Goal: Information Seeking & Learning: Understand process/instructions

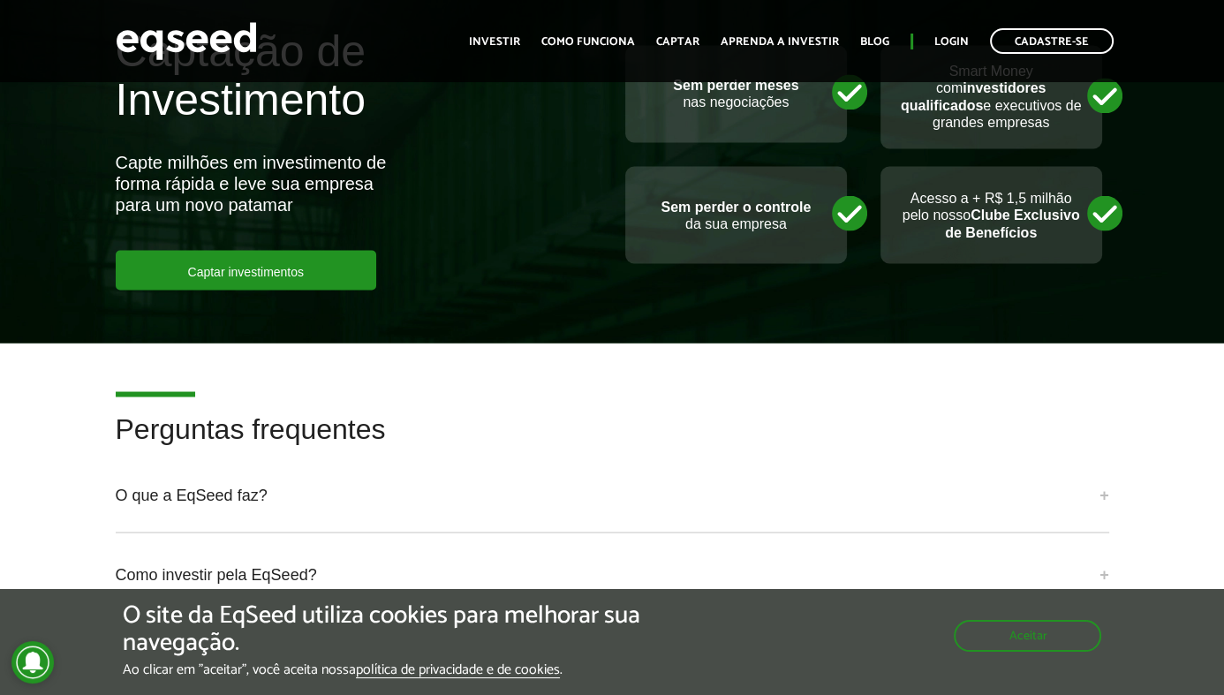
scroll to position [3826, 0]
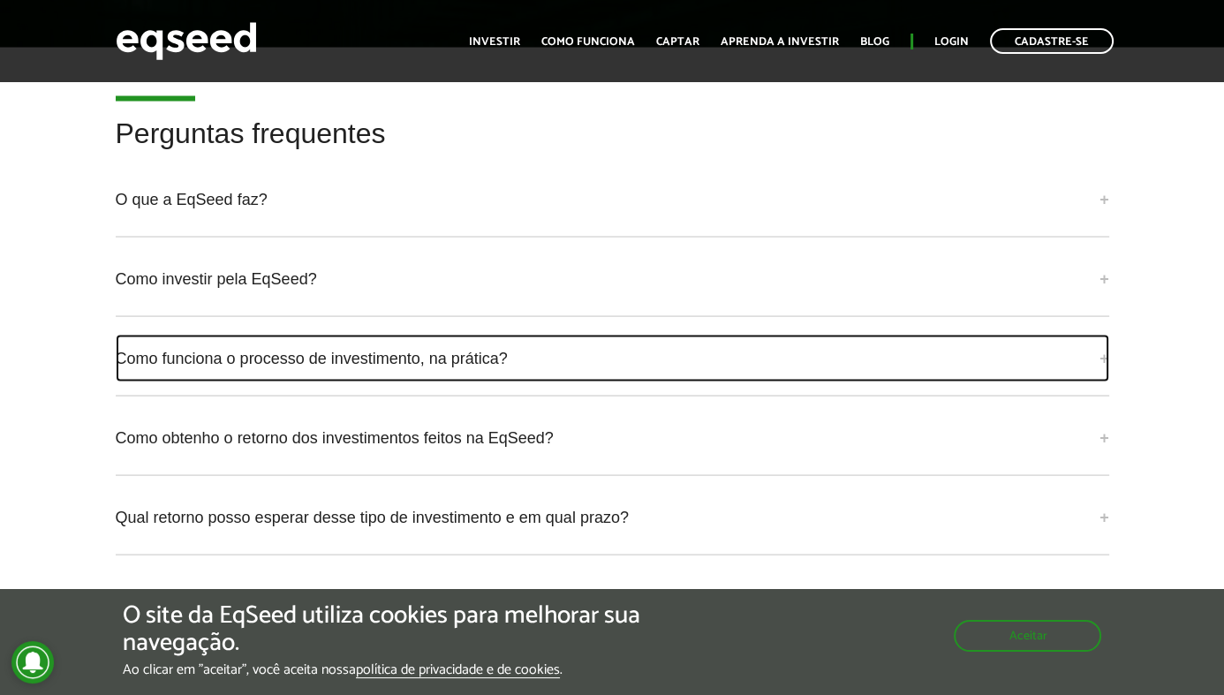
click at [1104, 335] on link "Como funciona o processo de investimento, na prática?" at bounding box center [612, 359] width 993 height 48
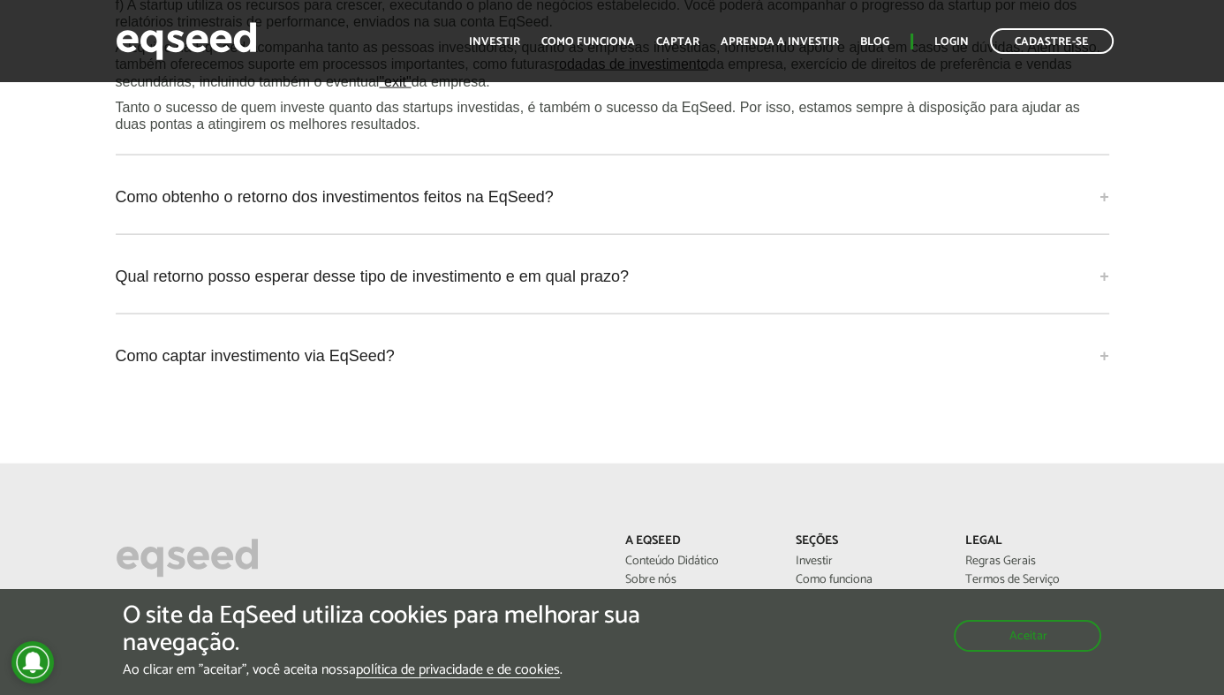
scroll to position [4446, 0]
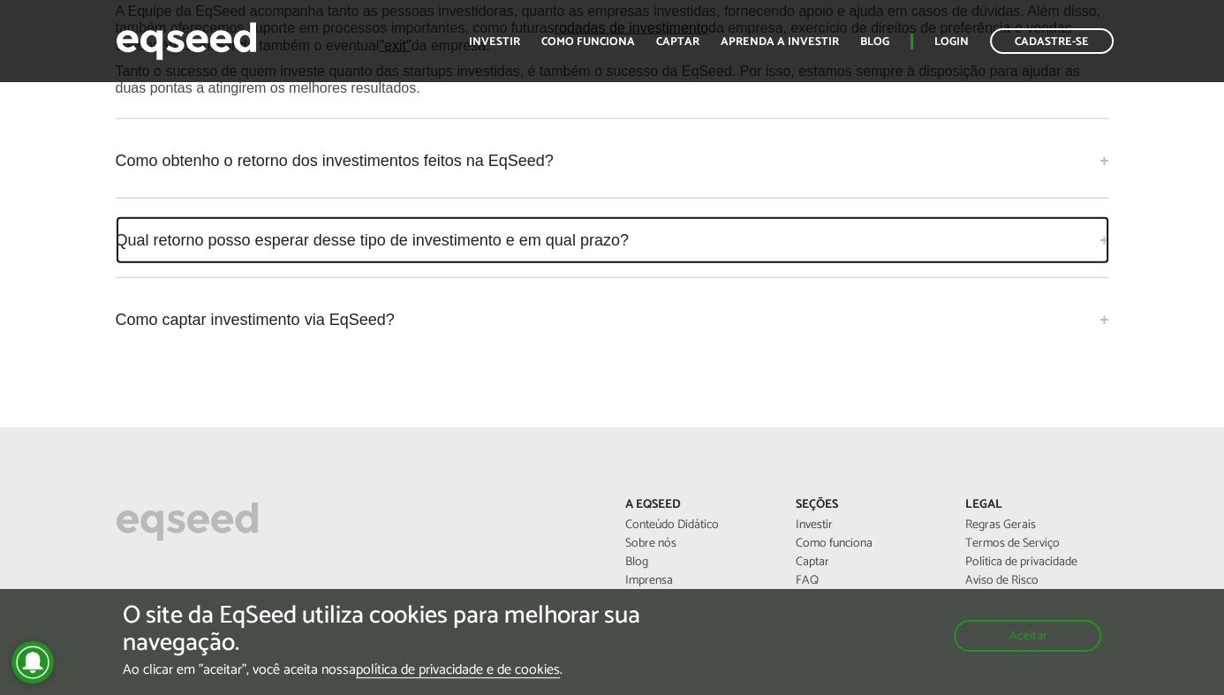
click at [1106, 216] on link "Qual retorno posso esperar desse tipo de investimento e em qual prazo?" at bounding box center [612, 240] width 993 height 48
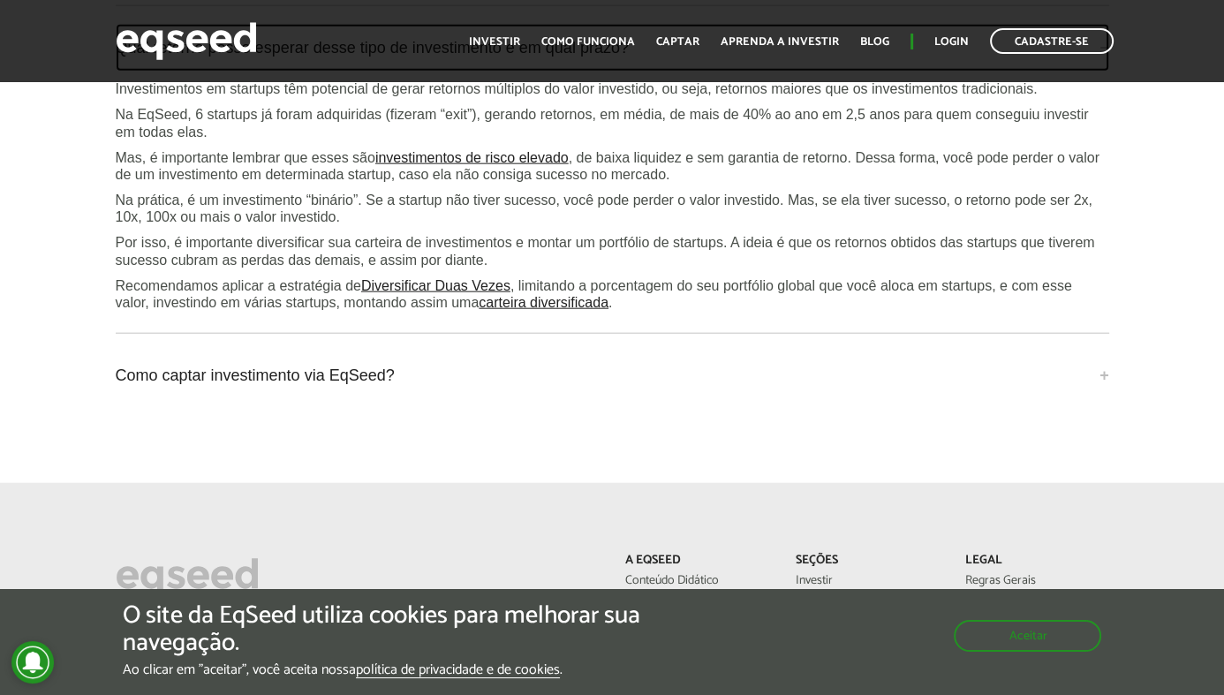
scroll to position [4677, 0]
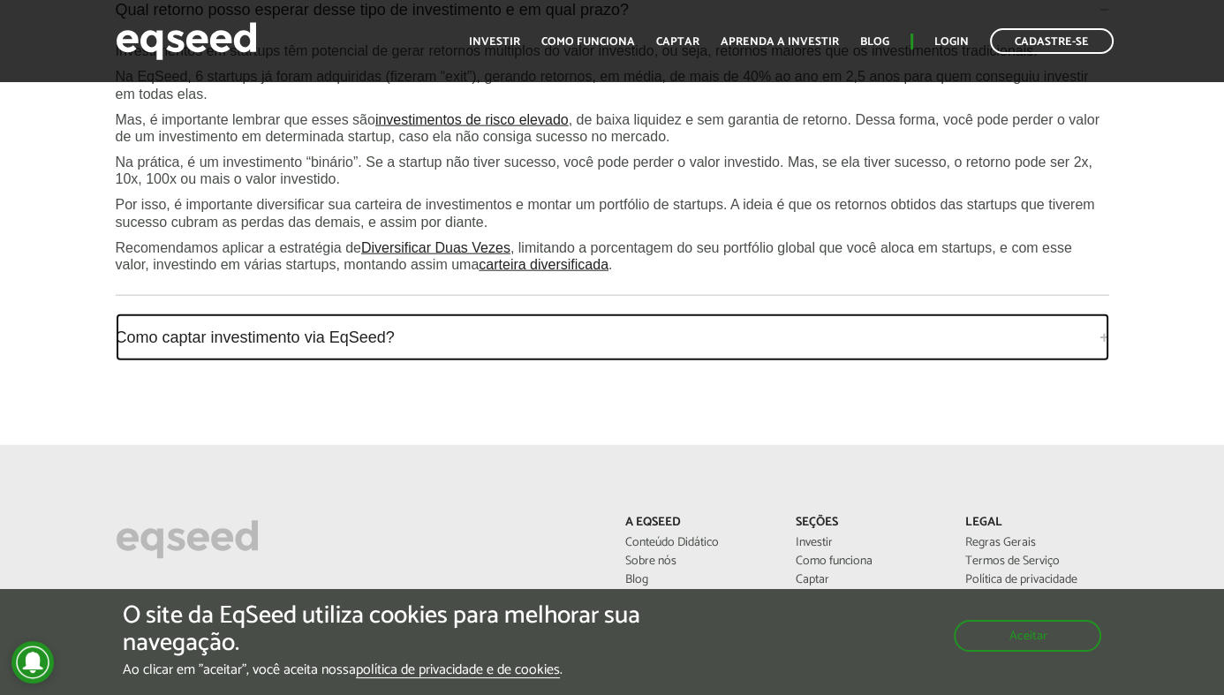
click at [1108, 313] on link "Como captar investimento via EqSeed?" at bounding box center [612, 337] width 993 height 48
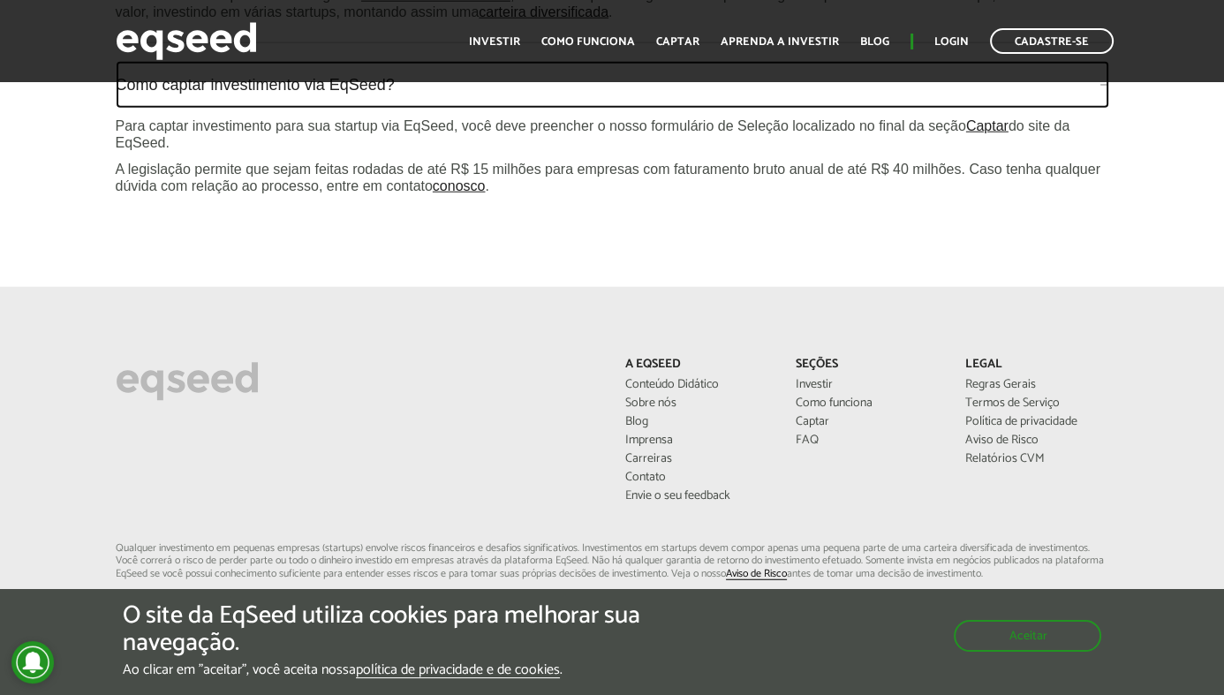
scroll to position [5084, 0]
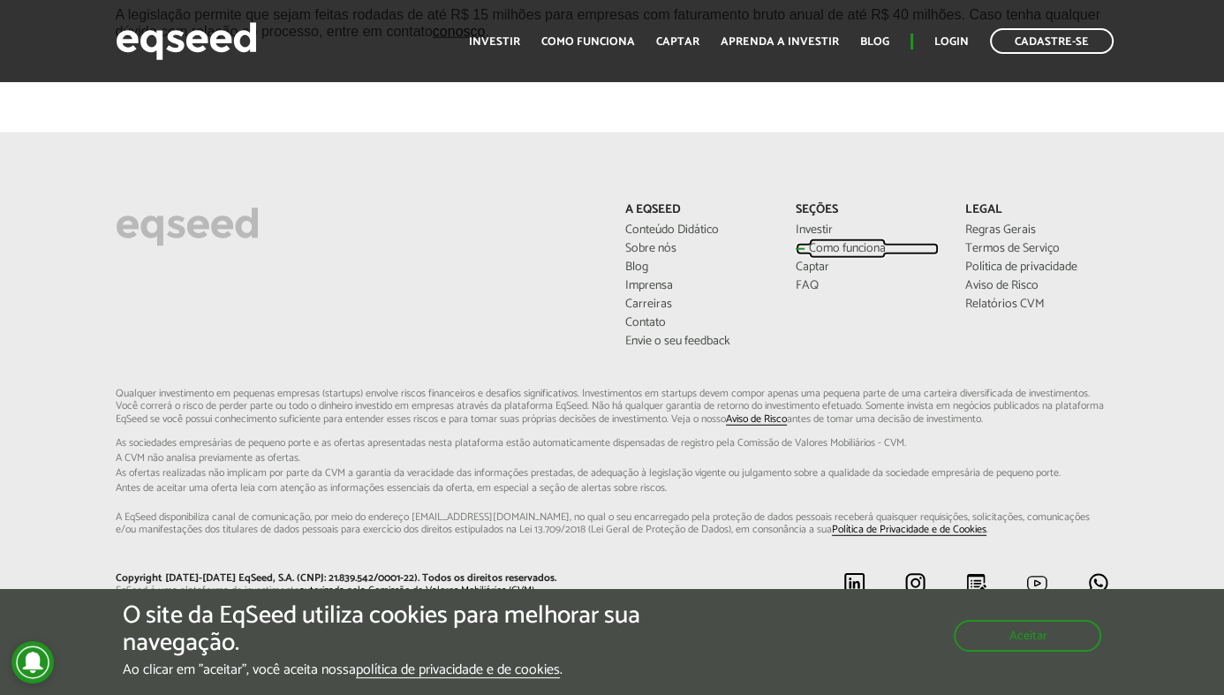
click at [834, 243] on link "Como funciona" at bounding box center [868, 249] width 144 height 12
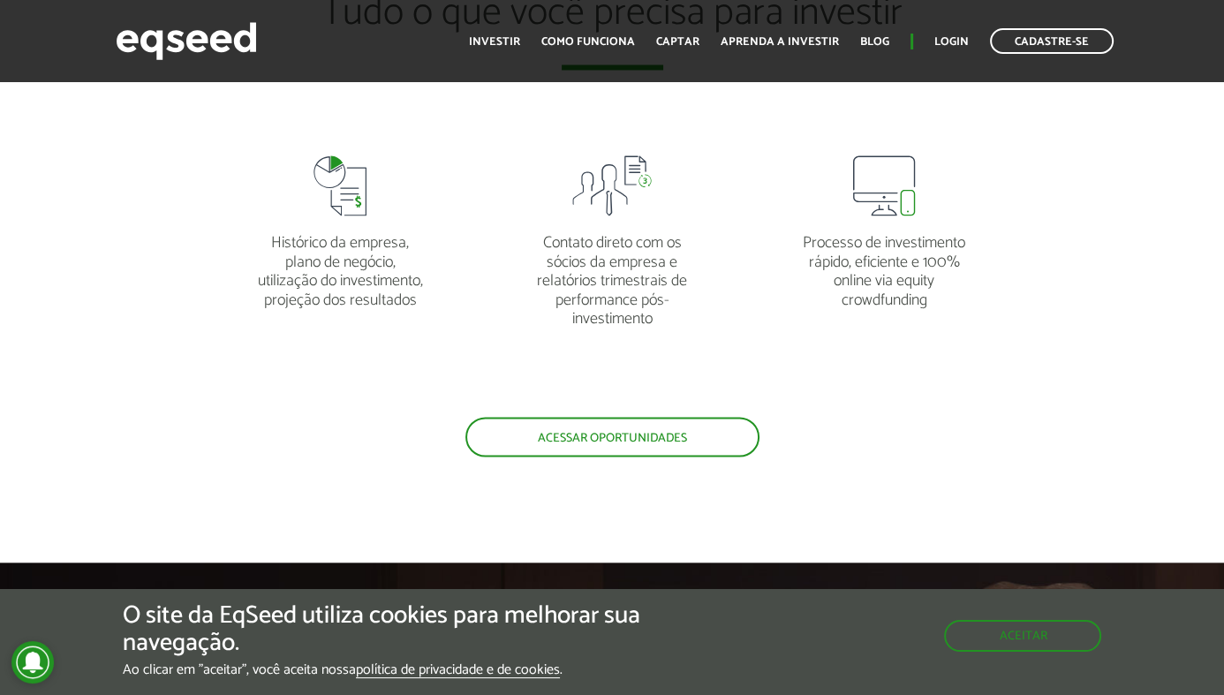
scroll to position [3456, 0]
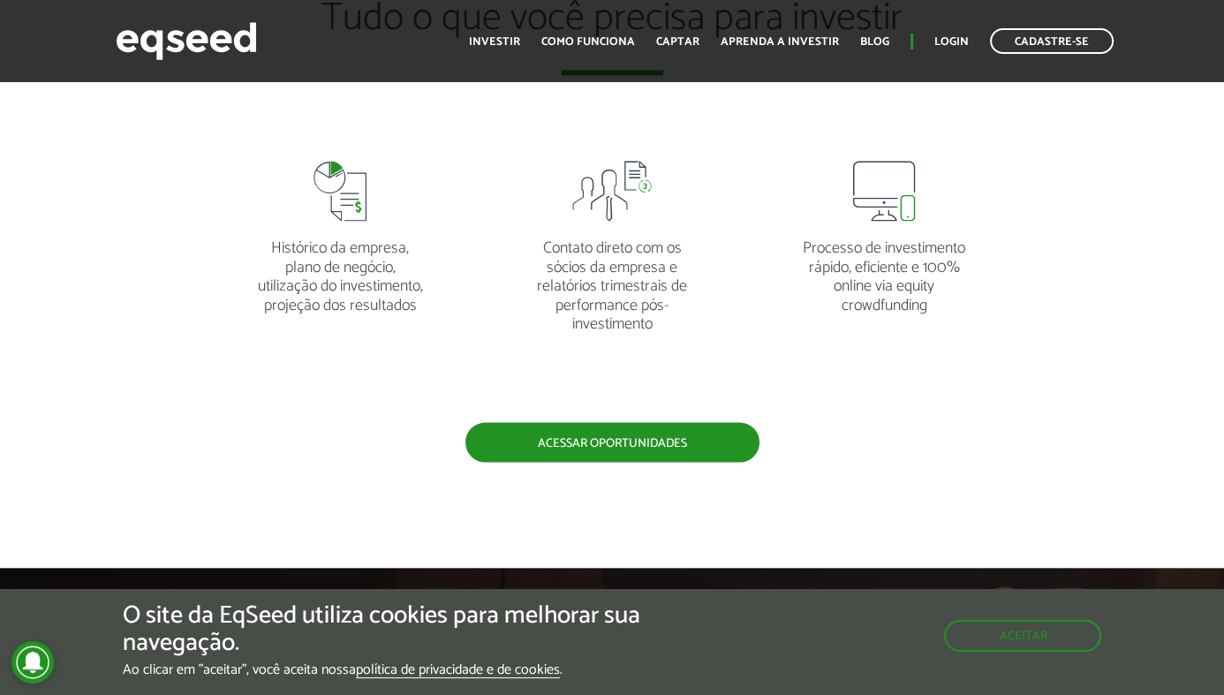
click at [598, 427] on link "Acessar oportunidades" at bounding box center [612, 442] width 294 height 40
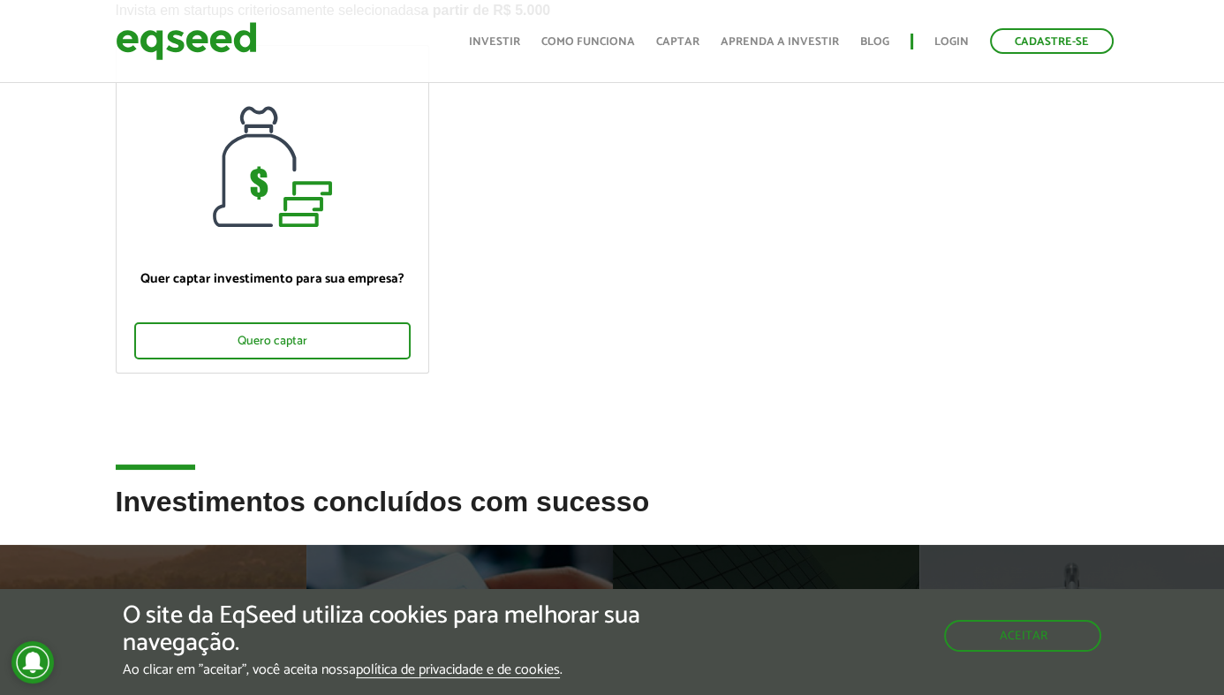
scroll to position [150, 0]
